Goal: Information Seeking & Learning: Understand process/instructions

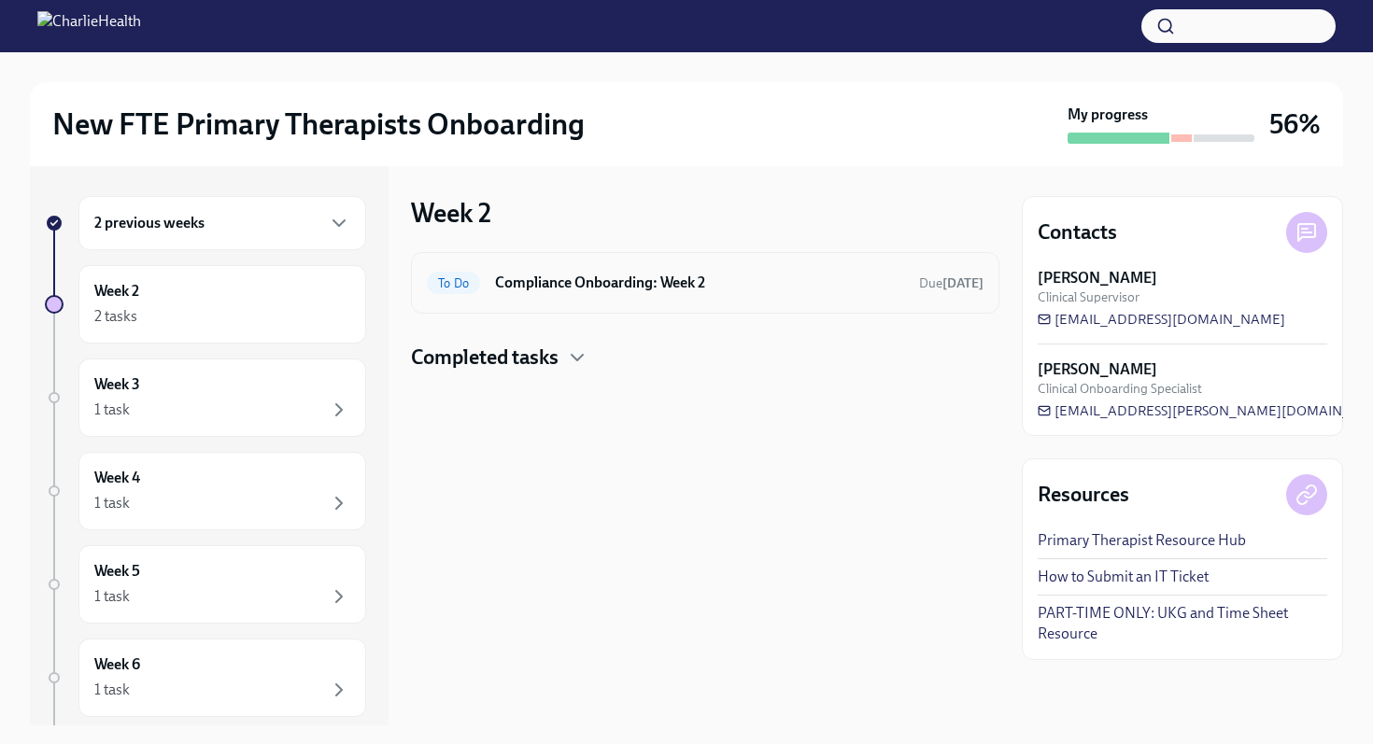
click at [601, 290] on h6 "Compliance Onboarding: Week 2" at bounding box center [699, 283] width 409 height 21
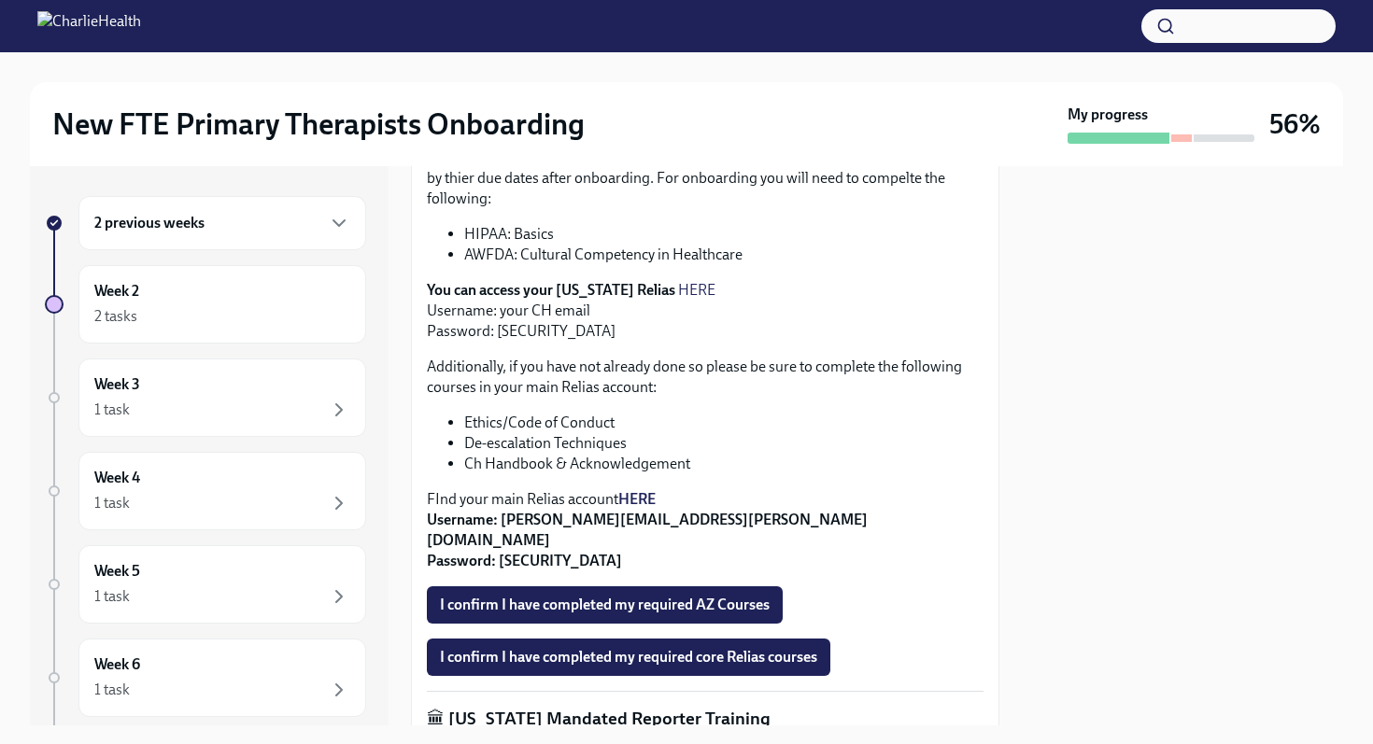
scroll to position [545, 0]
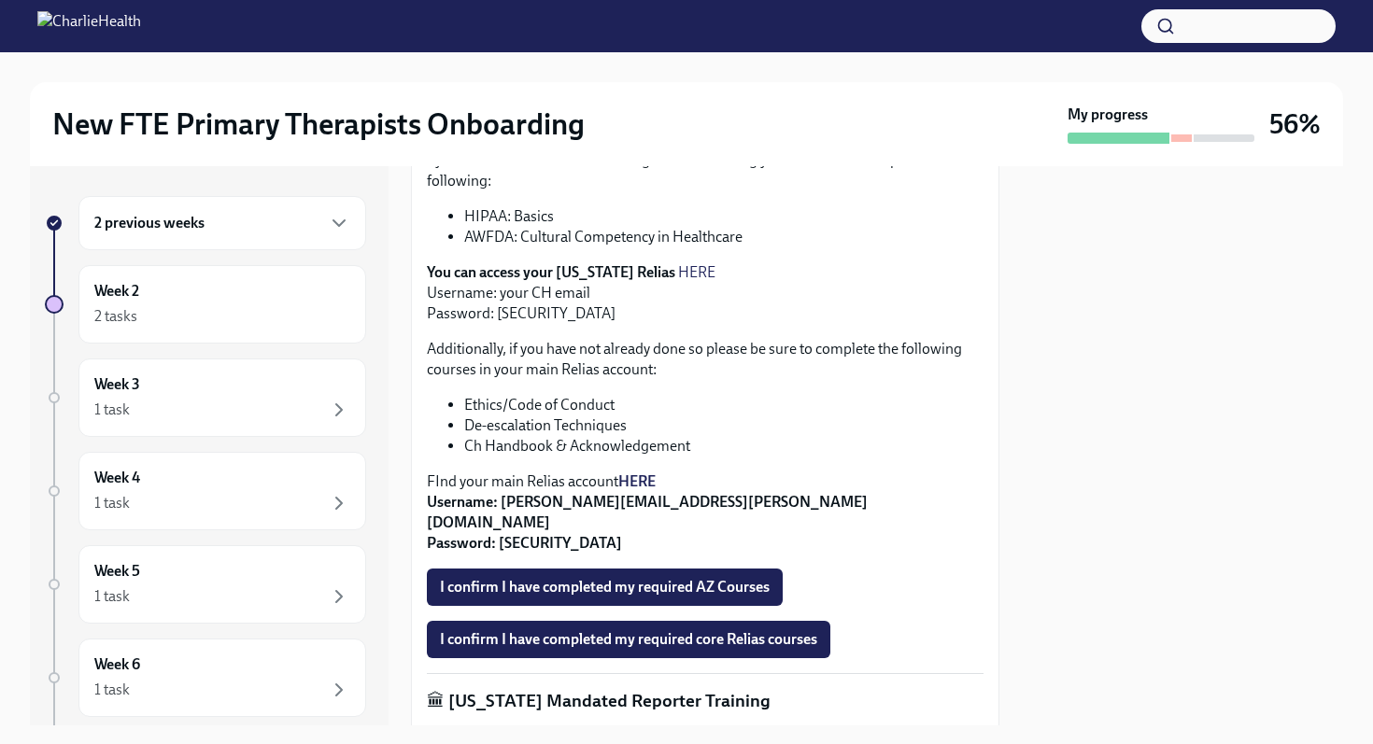
click at [635, 473] on strong "HERE" at bounding box center [636, 482] width 37 height 18
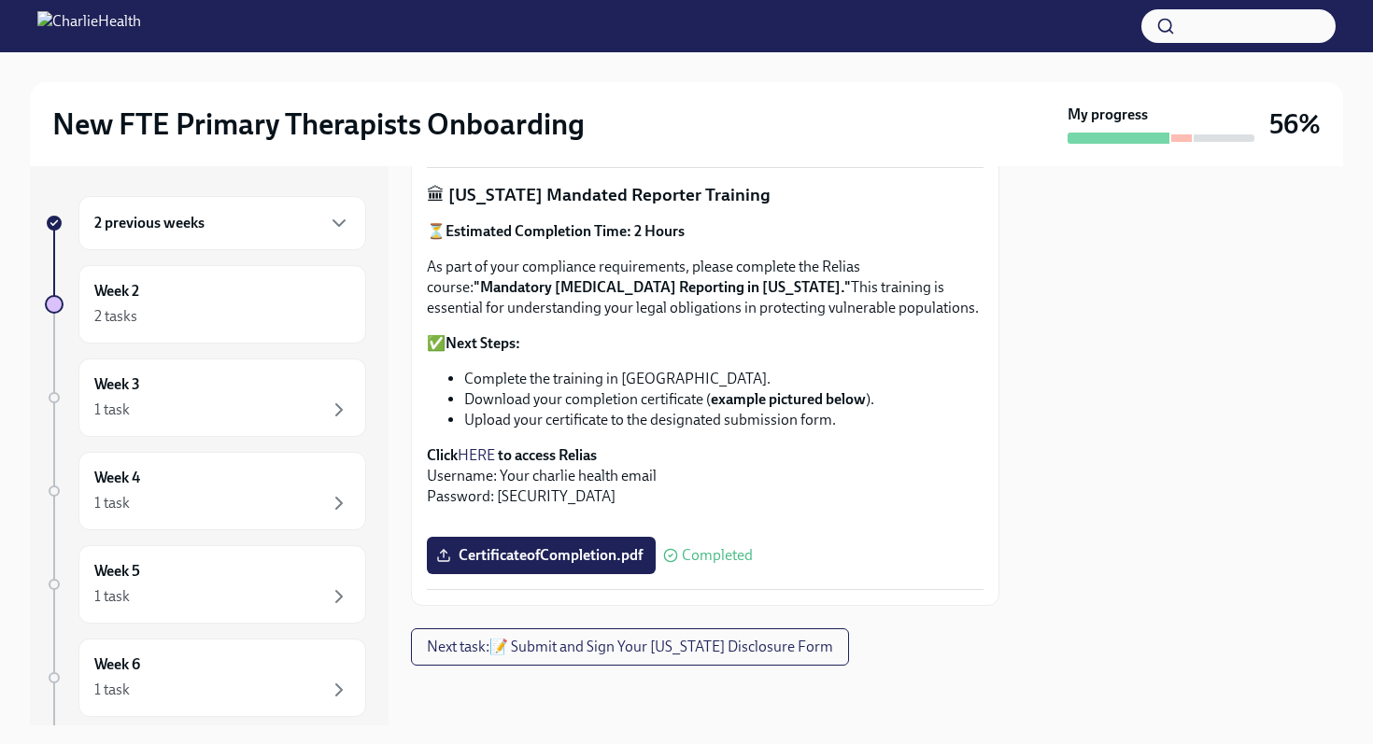
scroll to position [1355, 0]
click at [545, 647] on span "Next task : 📝 Submit and Sign Your [US_STATE] Disclosure Form" at bounding box center [630, 647] width 406 height 19
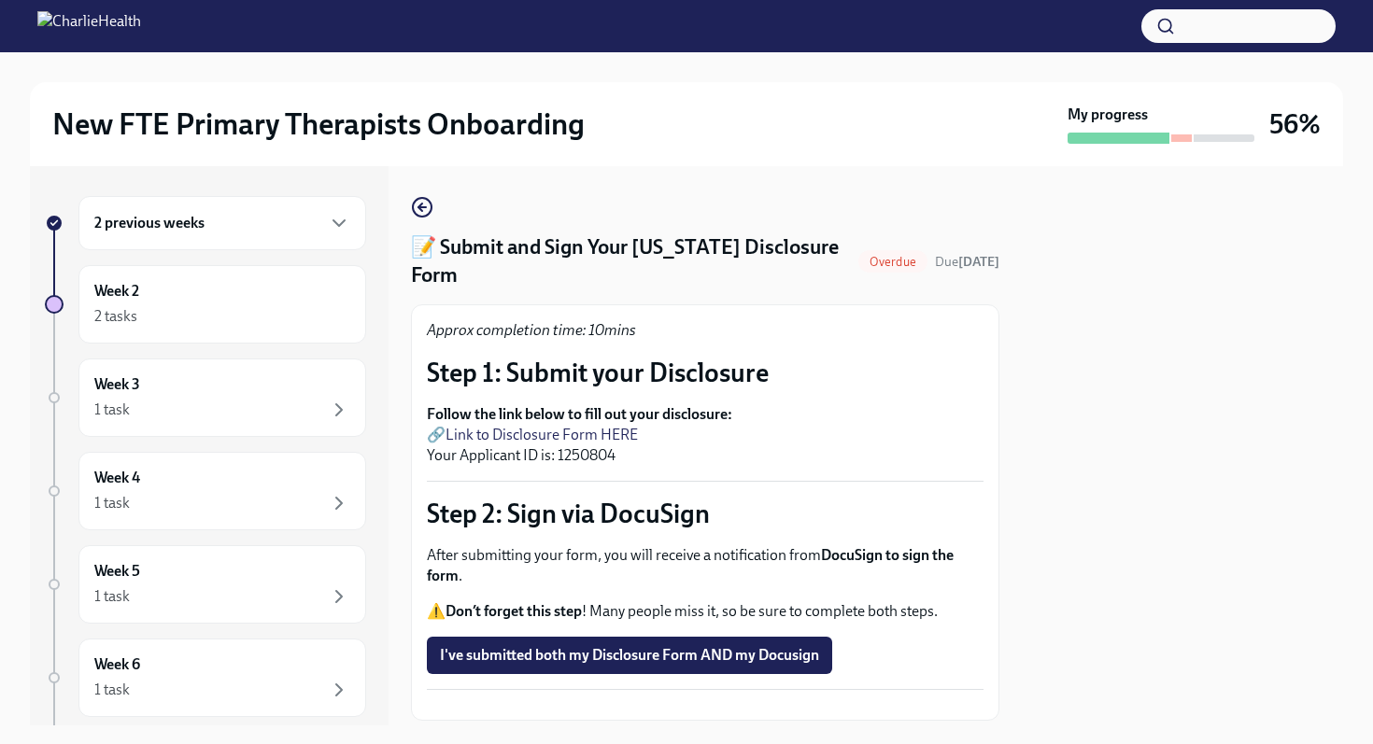
click at [106, 35] on img at bounding box center [89, 26] width 104 height 30
click at [60, 34] on img at bounding box center [89, 26] width 104 height 30
click at [243, 168] on div "2 previous weeks Week 2 2 tasks Week 3 1 task Week 4 1 task Week 5 1 task Week …" at bounding box center [209, 445] width 359 height 559
